Goal: Information Seeking & Learning: Learn about a topic

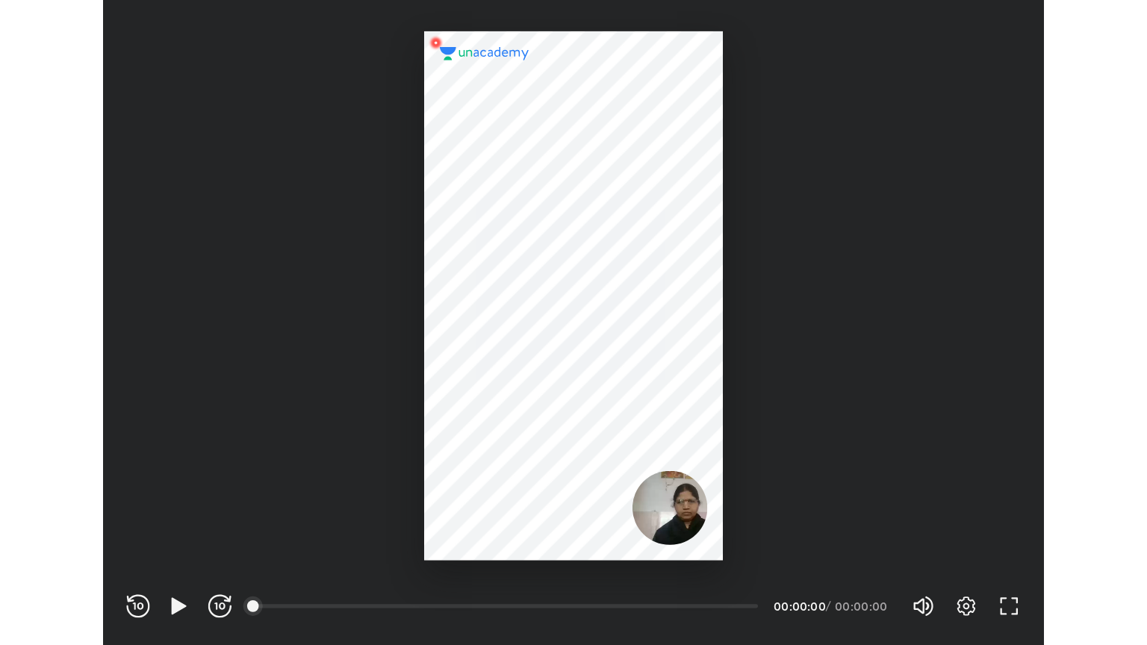
scroll to position [495, 722]
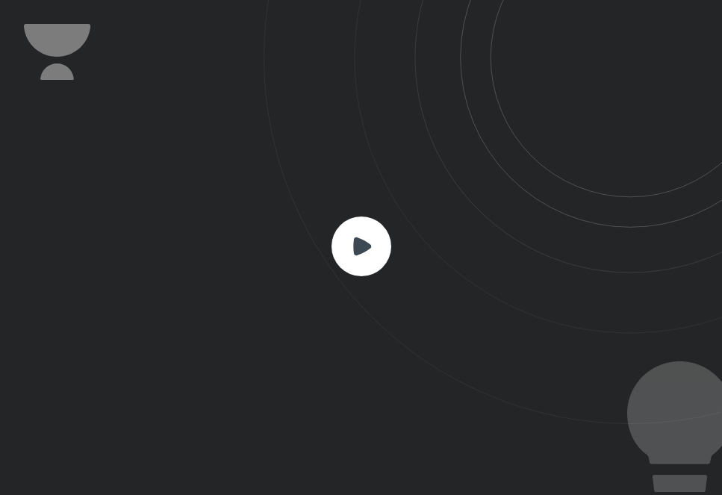
click at [371, 247] on icon at bounding box center [362, 246] width 18 height 18
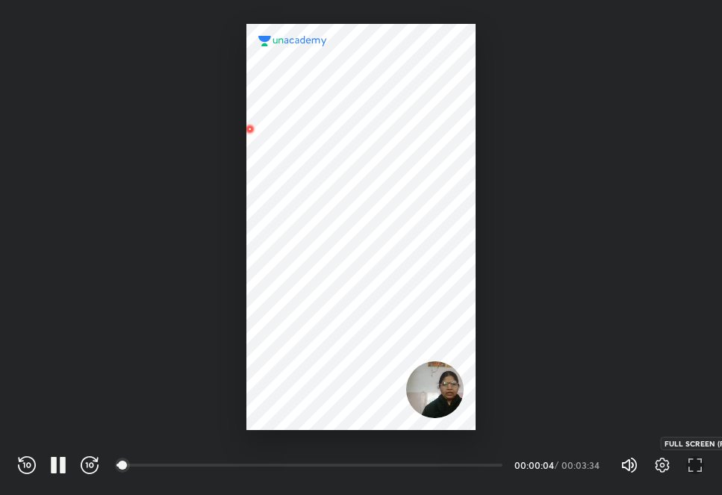
click at [702, 469] on icon "button" at bounding box center [699, 469] width 5 height 5
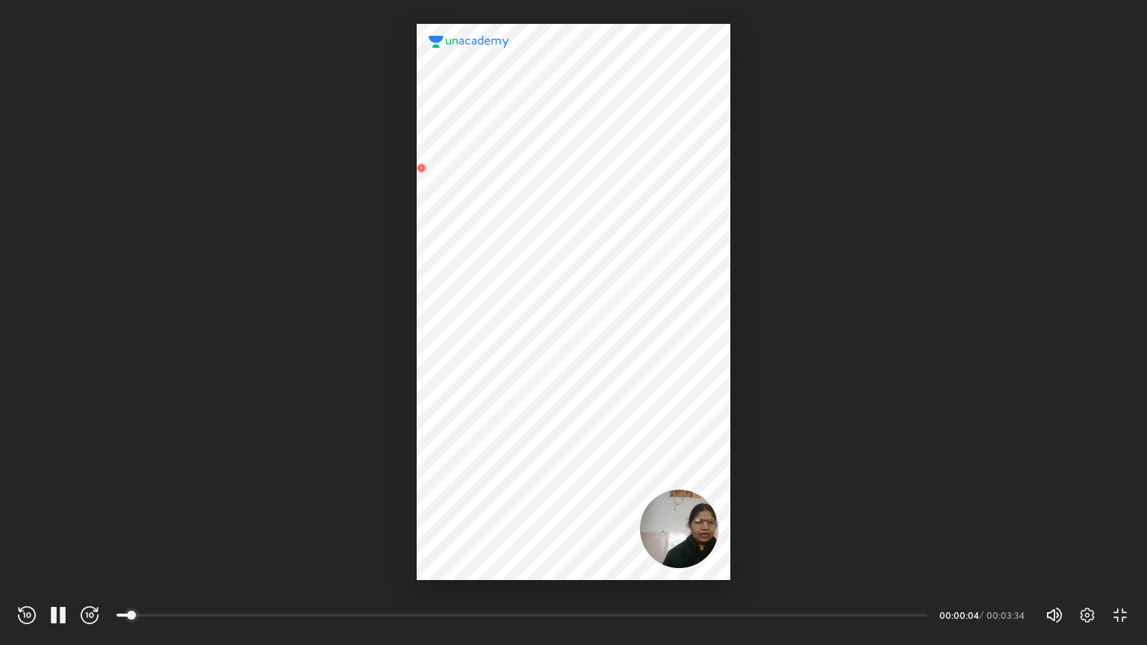
scroll to position [645, 1147]
click at [90, 495] on icon "button" at bounding box center [91, 615] width 4 height 5
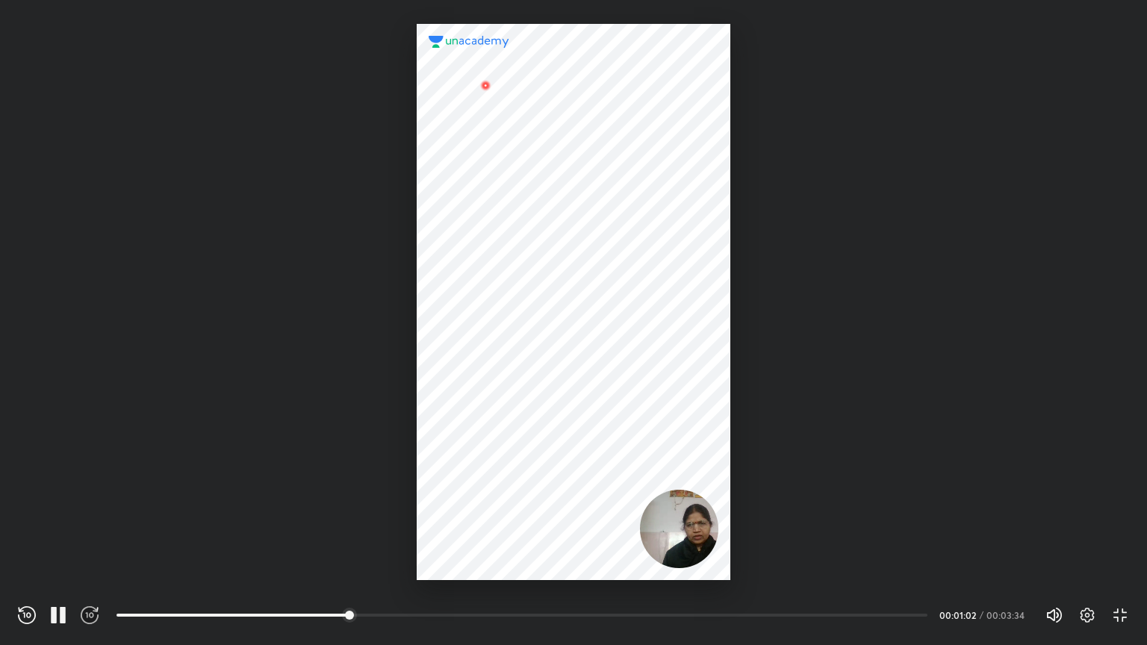
click at [90, 495] on icon "button" at bounding box center [91, 615] width 4 height 5
click at [722, 495] on icon "button" at bounding box center [1121, 616] width 18 height 18
